Goal: Task Accomplishment & Management: Use online tool/utility

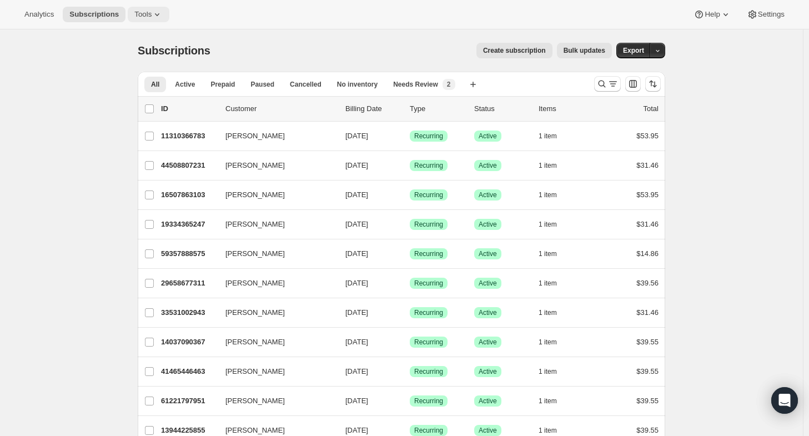
click at [146, 18] on span "Tools" at bounding box center [142, 14] width 17 height 9
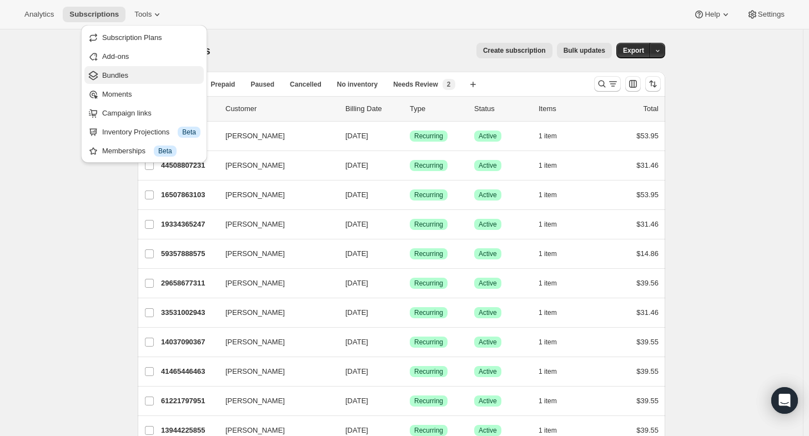
click at [137, 73] on span "Bundles" at bounding box center [151, 75] width 98 height 11
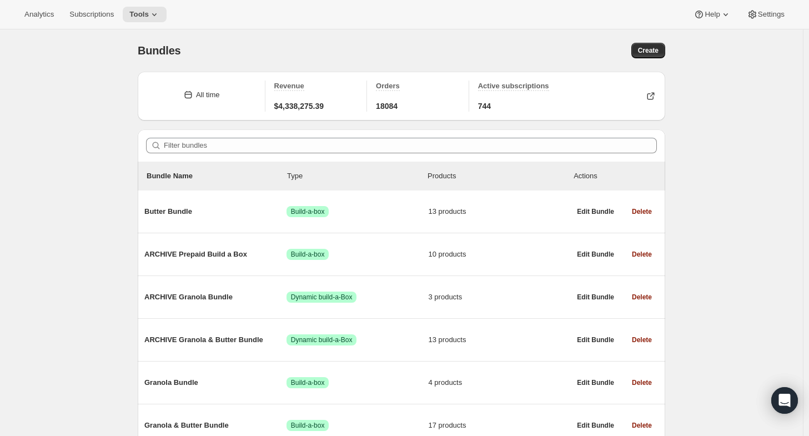
click at [157, 23] on div "Analytics Subscriptions Tools Help Settings" at bounding box center [404, 14] width 809 height 29
click at [154, 22] on button "Tools" at bounding box center [145, 15] width 44 height 16
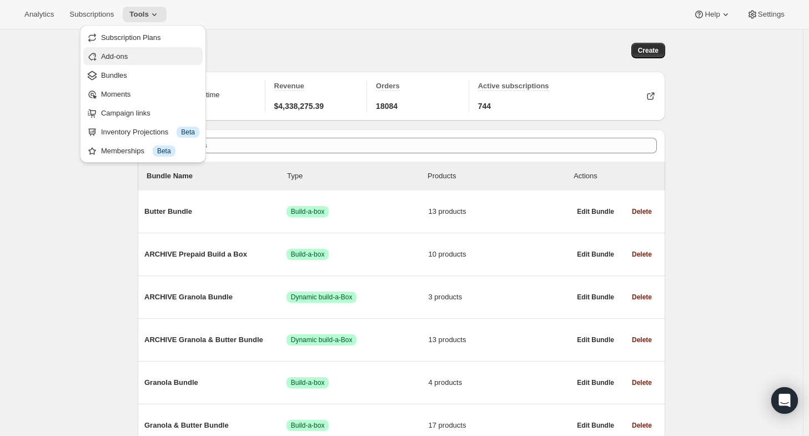
click at [129, 56] on span "Add-ons" at bounding box center [150, 56] width 98 height 11
